Goal: Understand process/instructions

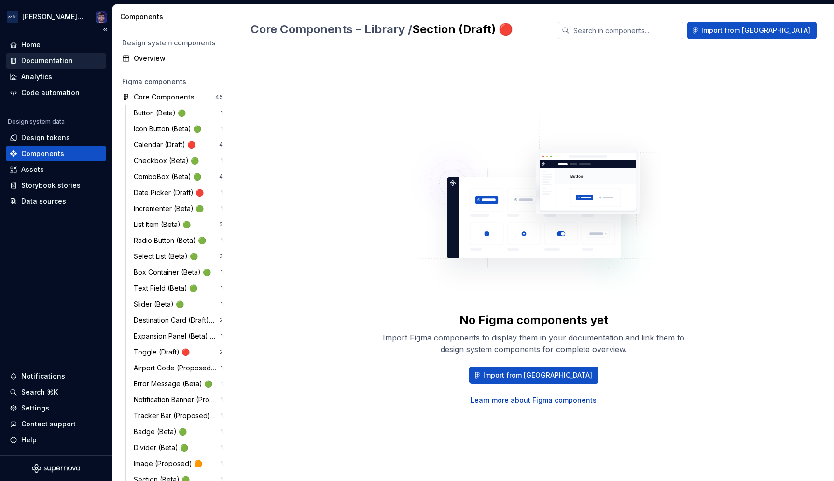
click at [32, 59] on div "Documentation" at bounding box center [47, 61] width 52 height 10
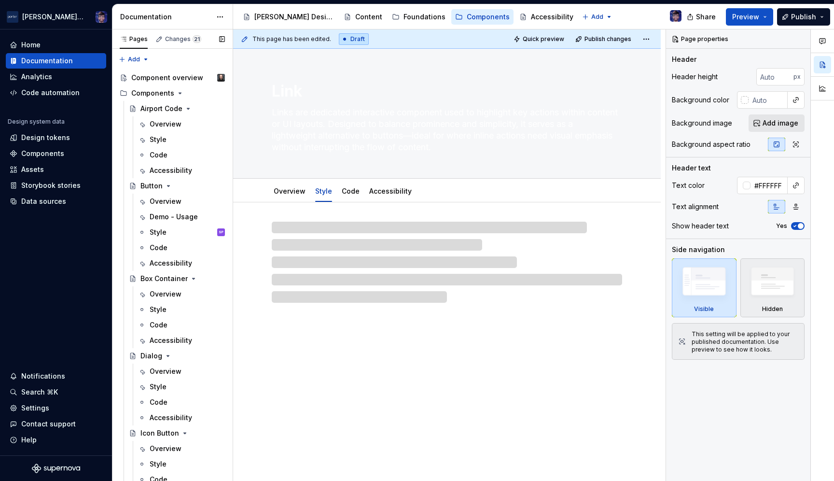
scroll to position [3, 0]
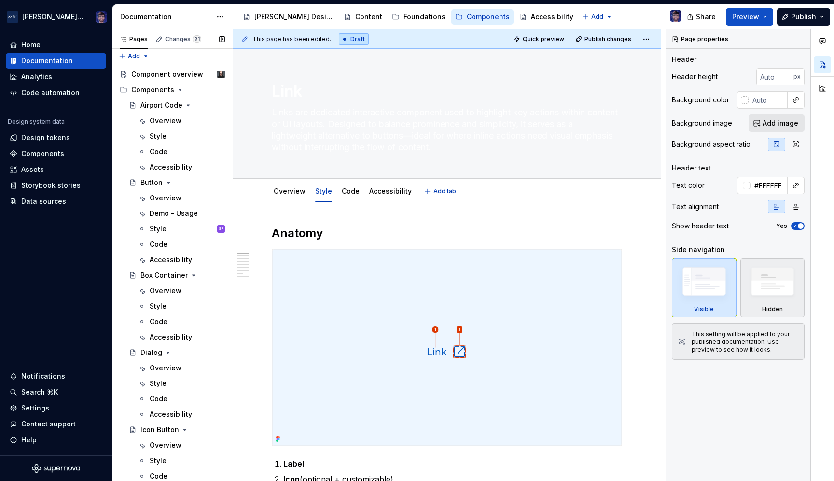
type textarea "*"
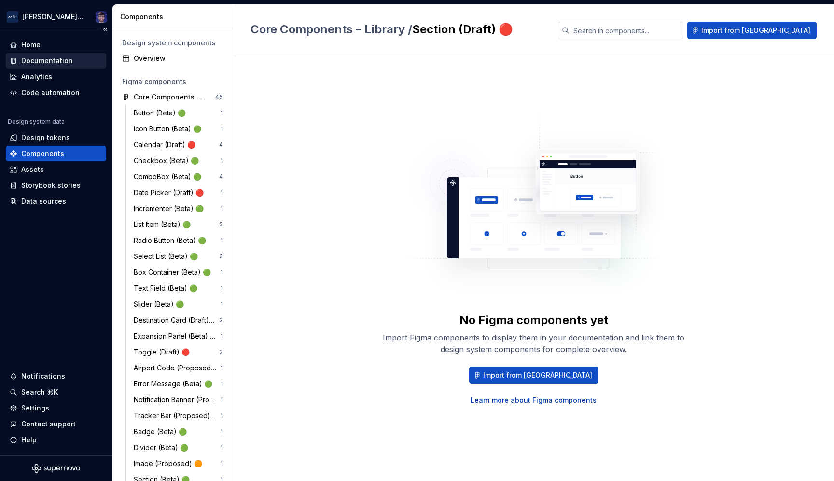
click at [36, 62] on div "Documentation" at bounding box center [47, 61] width 52 height 10
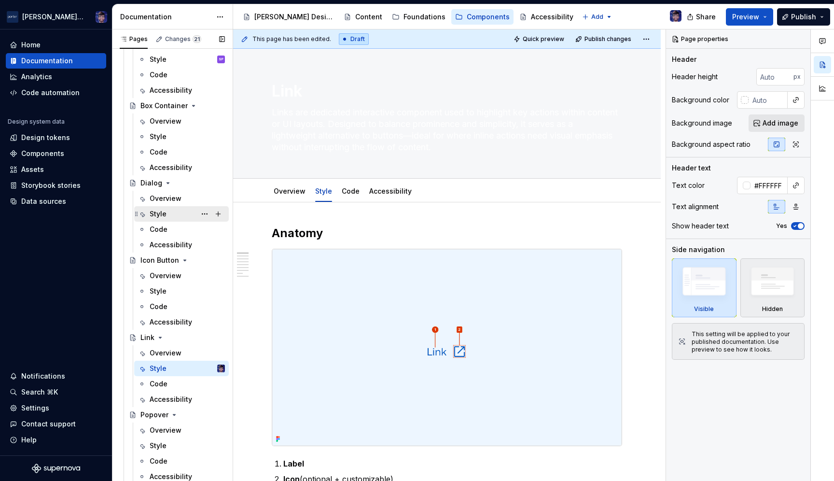
scroll to position [194, 0]
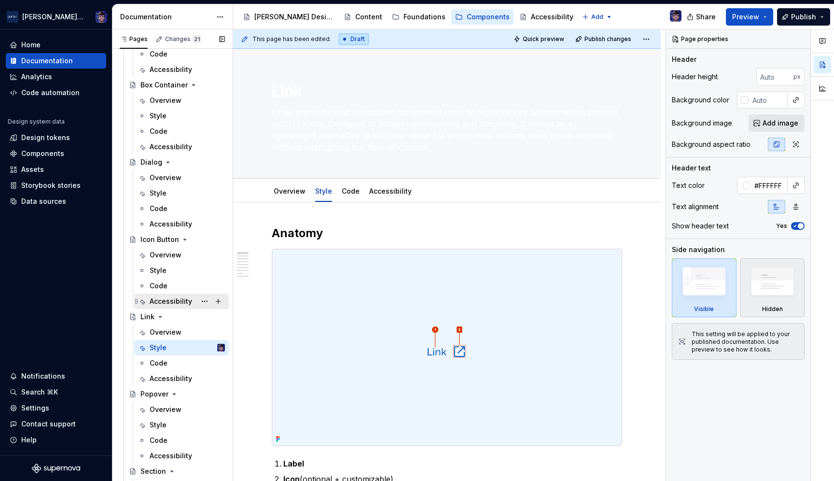
click at [165, 303] on div "Accessibility" at bounding box center [171, 301] width 42 height 10
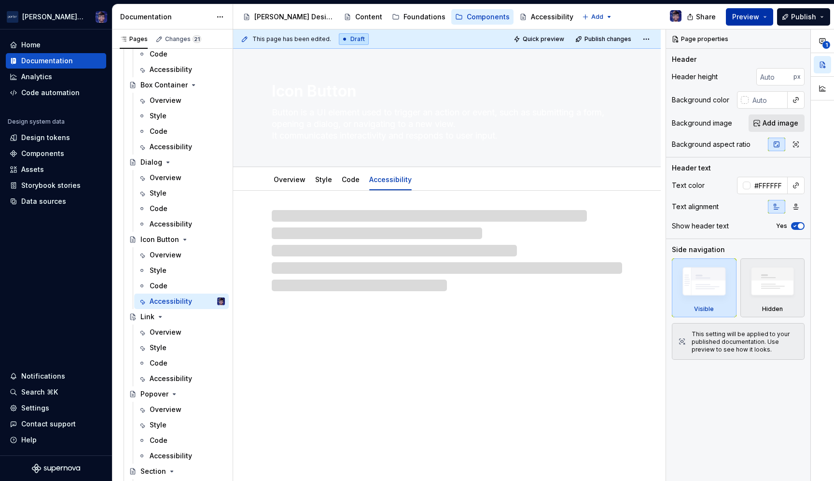
click at [767, 20] on button "Preview" at bounding box center [749, 16] width 47 height 17
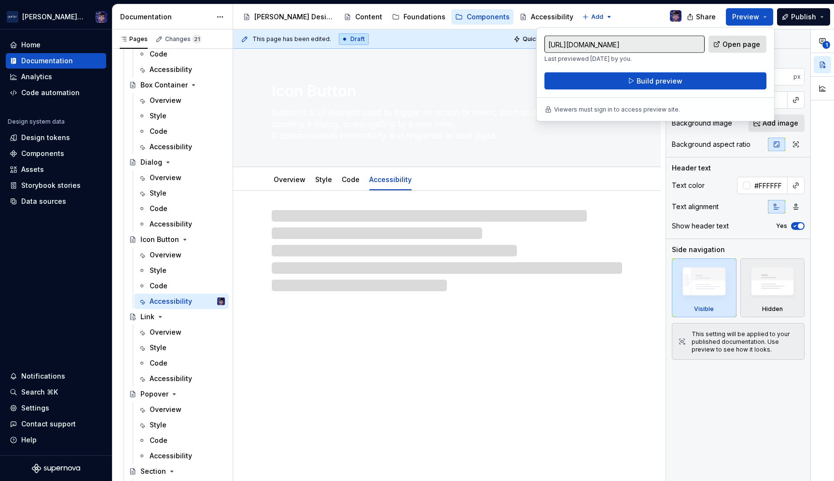
click at [735, 45] on span "Open page" at bounding box center [742, 45] width 38 height 10
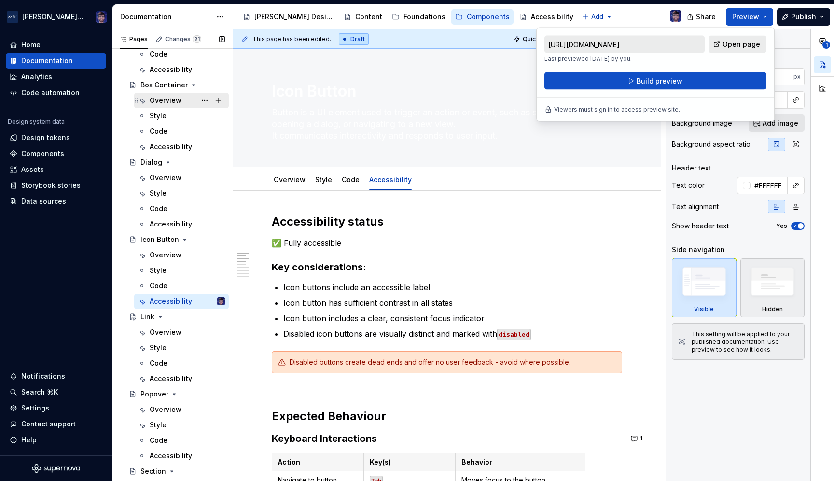
click at [162, 98] on div "Overview" at bounding box center [166, 101] width 32 height 10
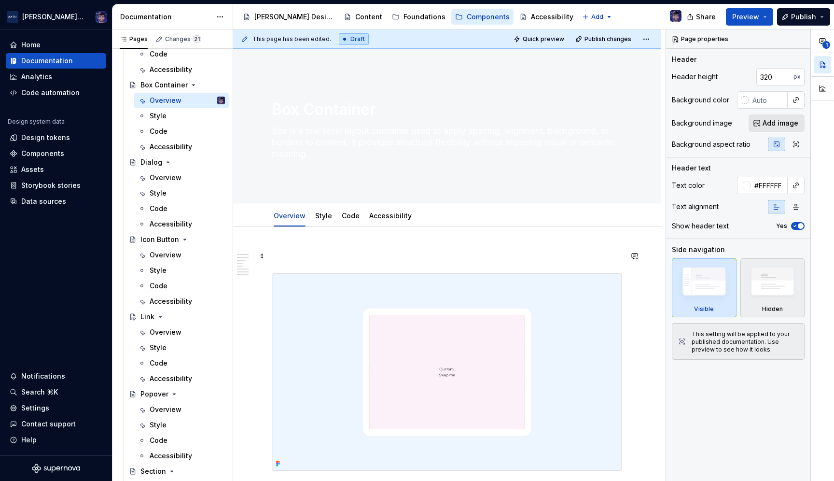
click at [307, 253] on p at bounding box center [447, 256] width 350 height 12
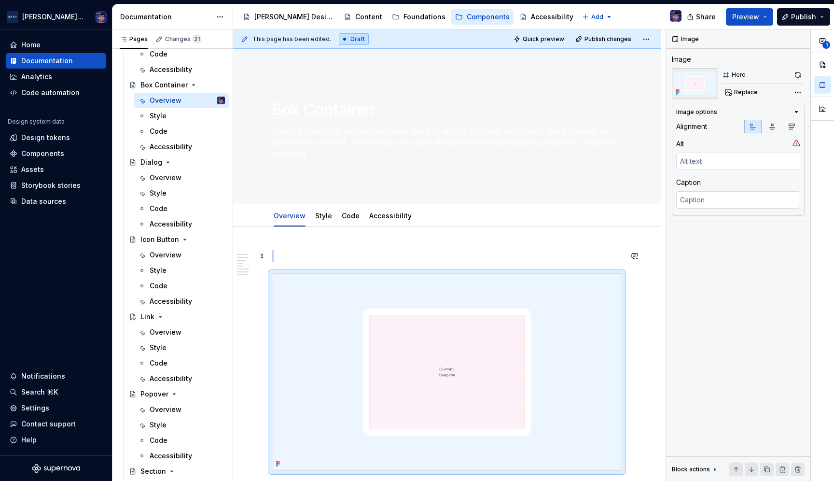
click at [319, 254] on p at bounding box center [447, 256] width 350 height 12
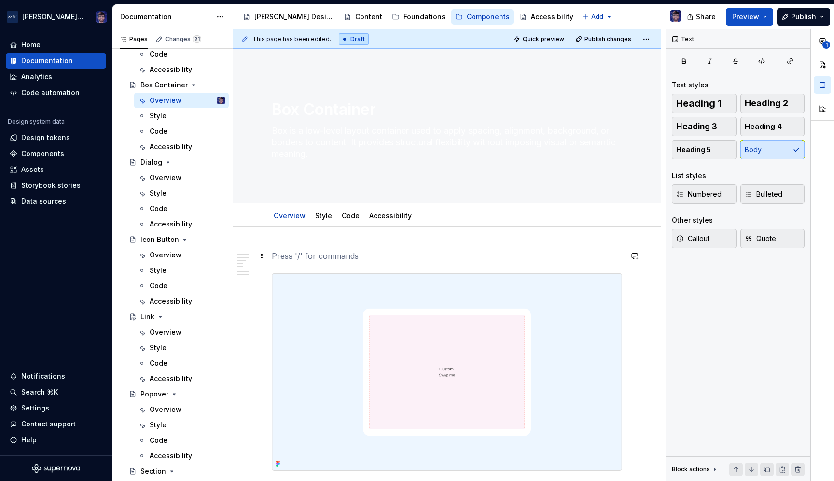
click at [349, 257] on p at bounding box center [447, 256] width 350 height 12
click at [261, 257] on span at bounding box center [262, 256] width 8 height 14
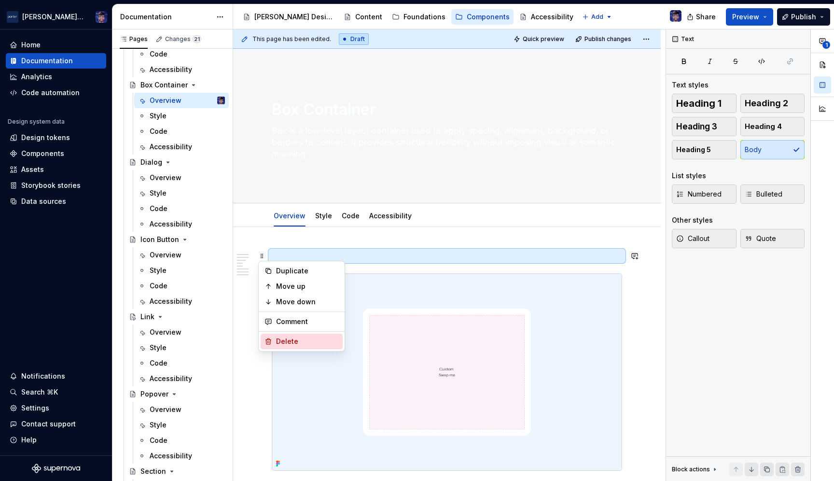
click at [285, 340] on div "Delete" at bounding box center [307, 341] width 63 height 10
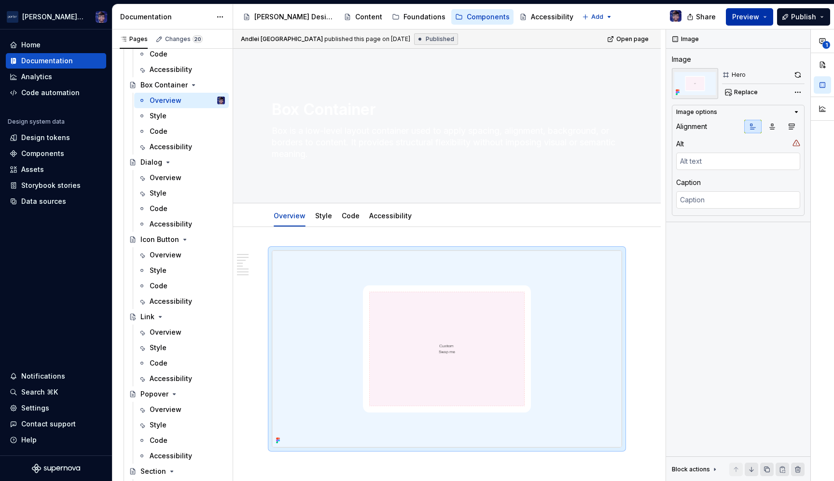
click at [759, 13] on span "Preview" at bounding box center [745, 17] width 27 height 10
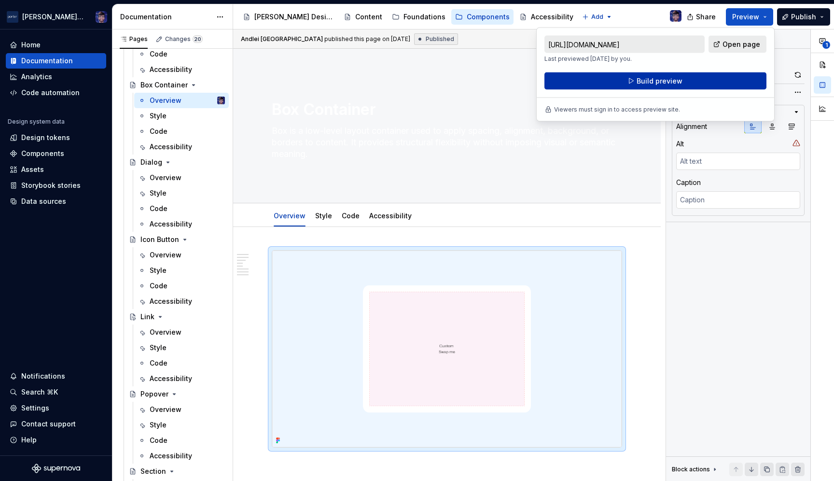
click at [664, 82] on span "Build preview" at bounding box center [660, 81] width 46 height 10
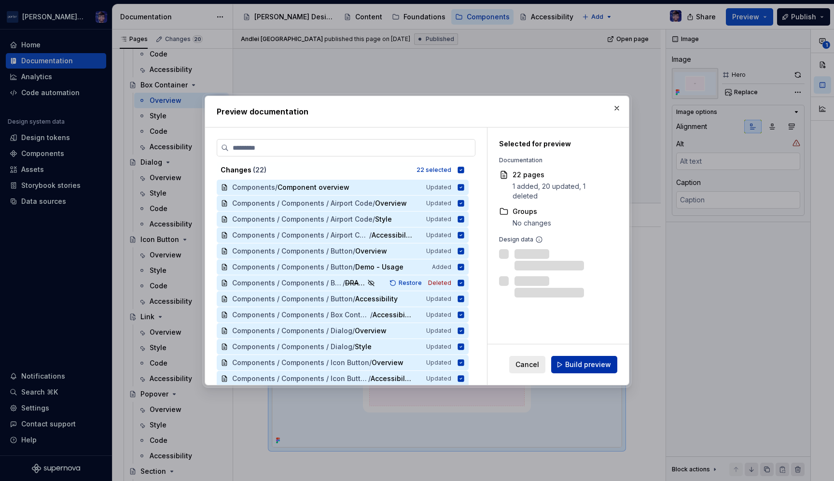
click at [581, 371] on button "Build preview" at bounding box center [584, 364] width 66 height 17
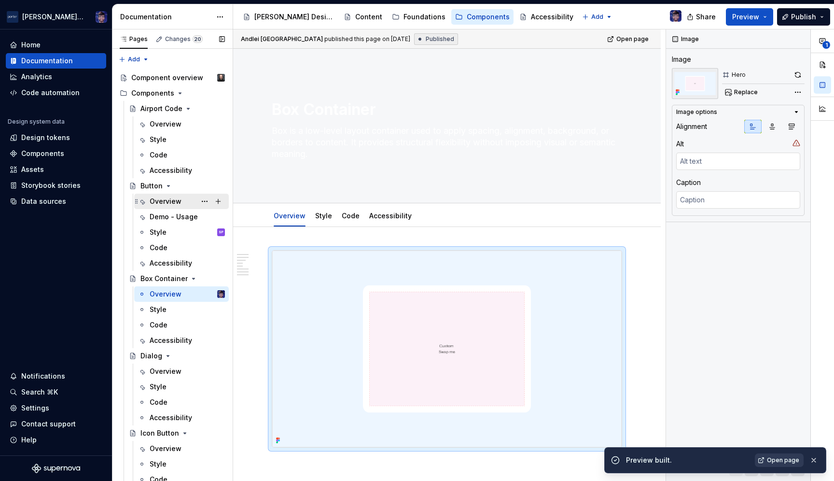
click at [154, 203] on div "Overview" at bounding box center [166, 201] width 32 height 10
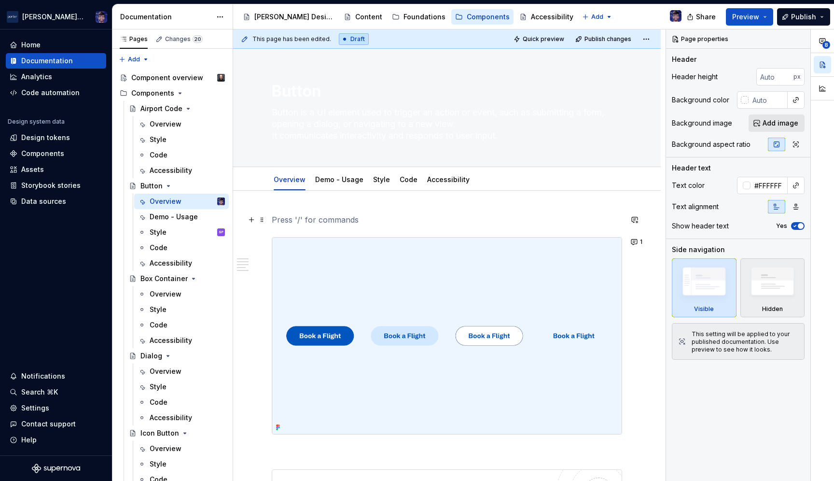
click at [298, 222] on p at bounding box center [447, 220] width 350 height 12
click at [261, 218] on span at bounding box center [262, 220] width 8 height 14
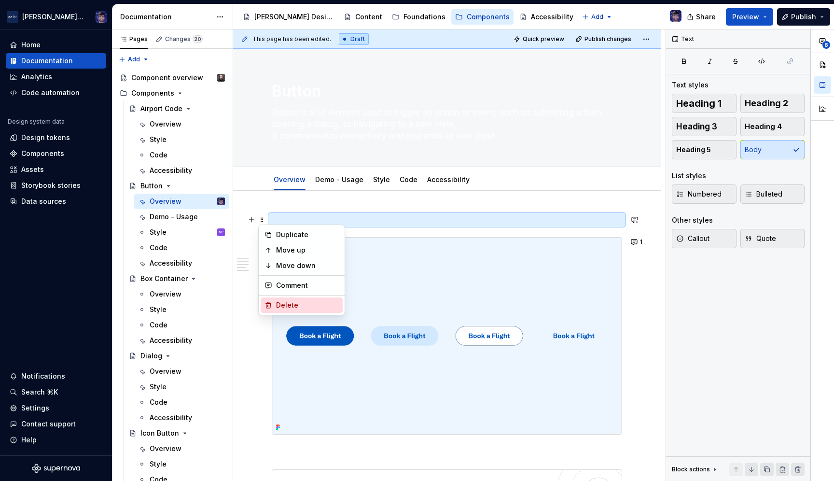
click at [279, 307] on div "Delete" at bounding box center [307, 305] width 63 height 10
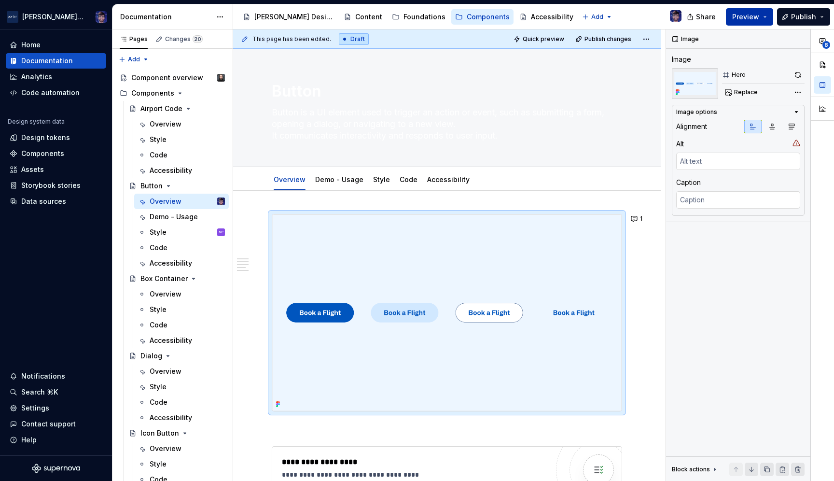
click at [763, 14] on button "Preview" at bounding box center [749, 16] width 47 height 17
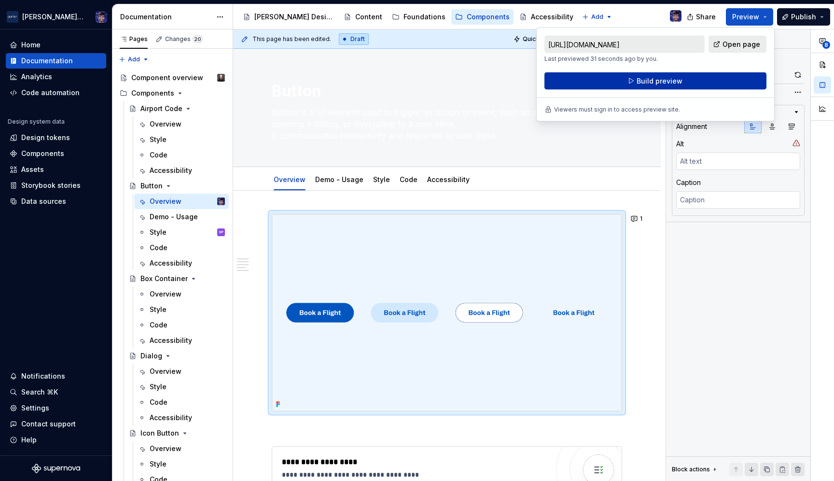
click at [650, 85] on button "Build preview" at bounding box center [655, 80] width 222 height 17
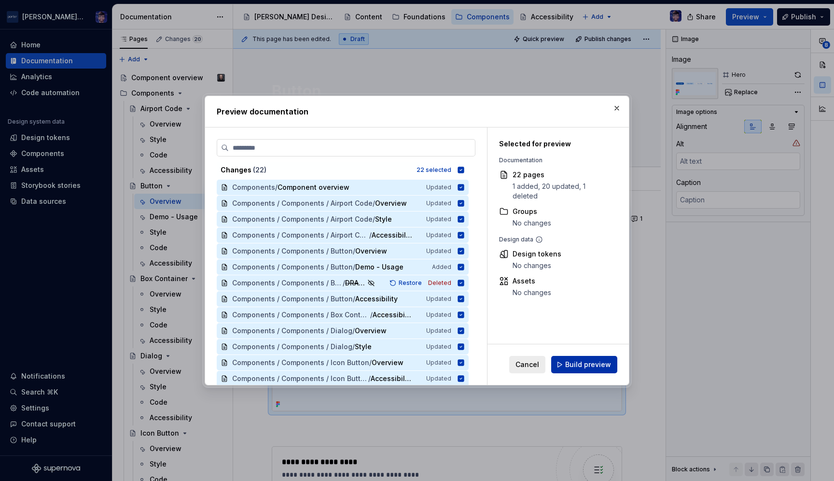
click at [577, 365] on span "Build preview" at bounding box center [588, 365] width 46 height 10
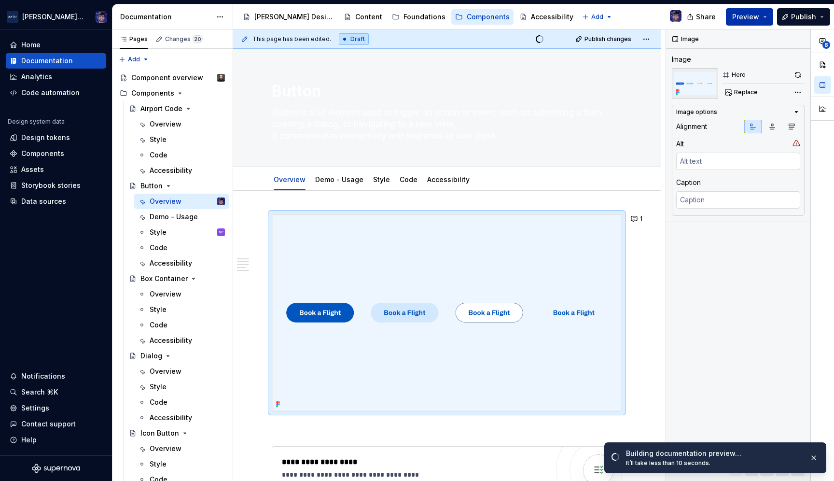
click at [745, 17] on span "Preview" at bounding box center [745, 17] width 27 height 10
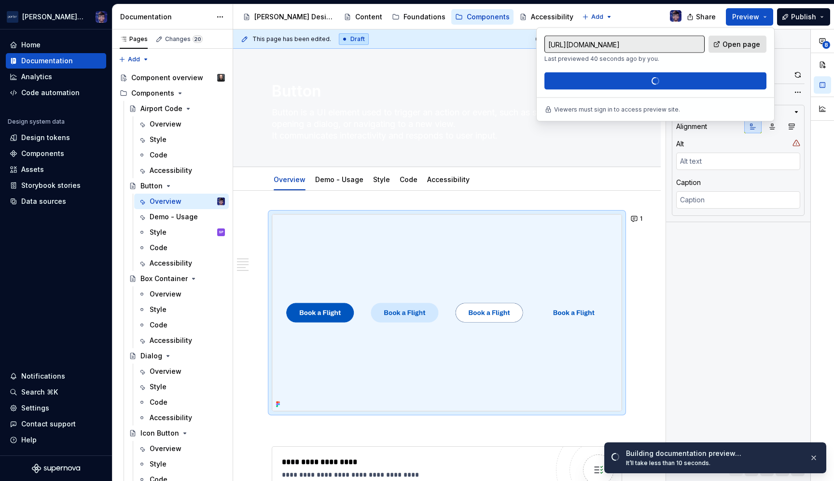
click at [726, 41] on span "Open page" at bounding box center [742, 45] width 38 height 10
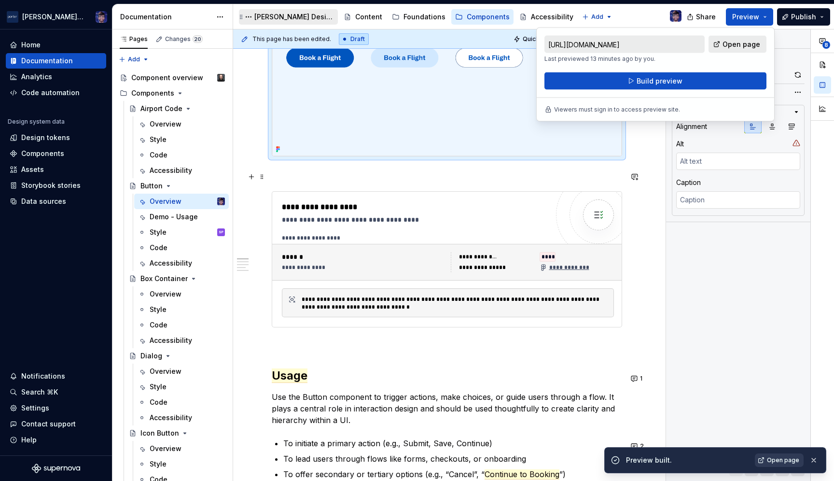
scroll to position [274, 0]
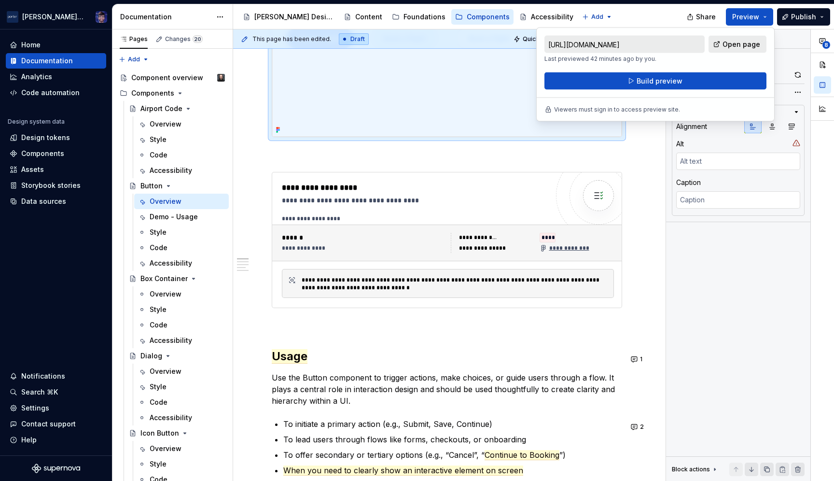
type textarea "*"
